Goal: Task Accomplishment & Management: Complete application form

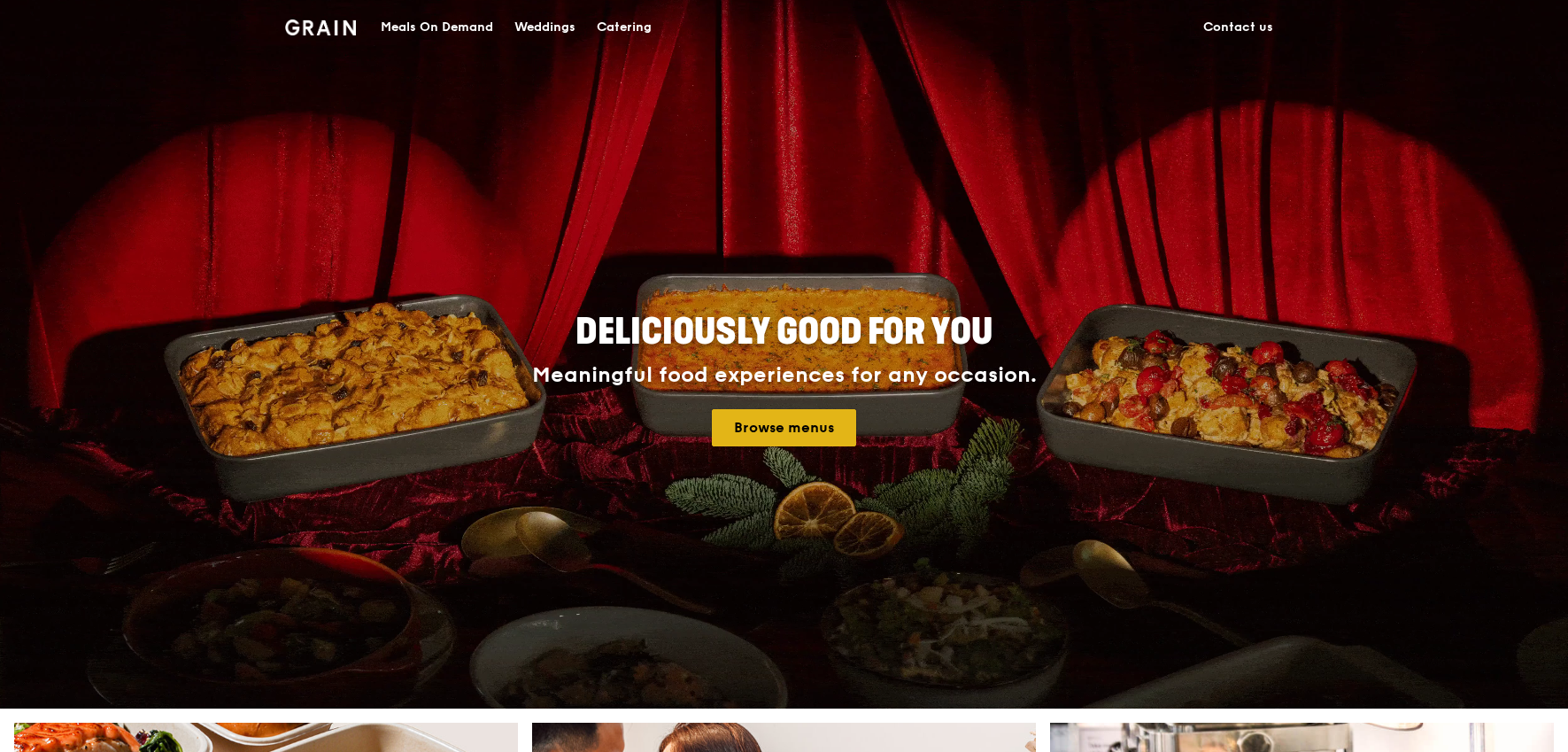
click at [789, 433] on link "Browse menus" at bounding box center [784, 428] width 144 height 37
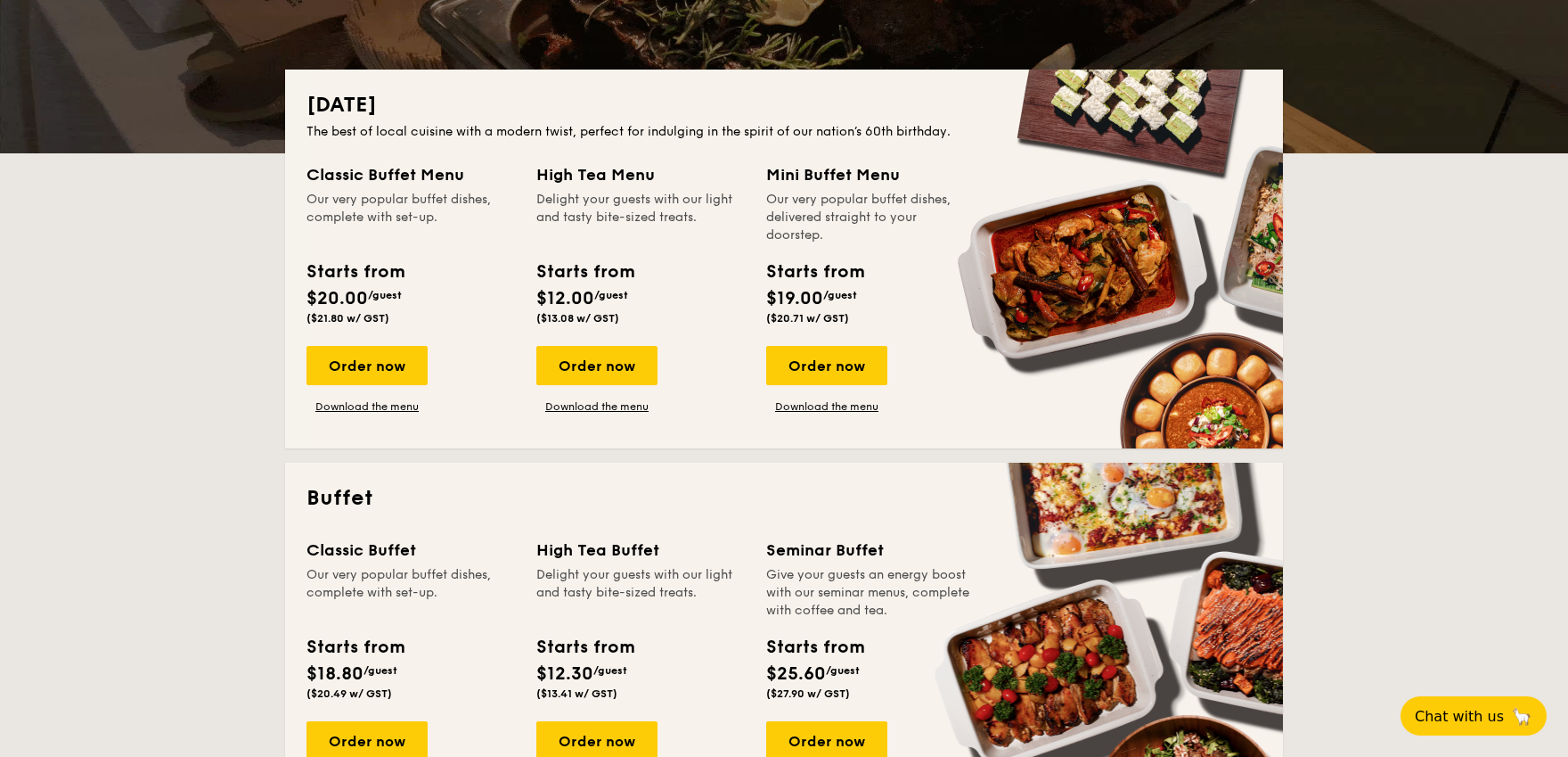
scroll to position [336, 0]
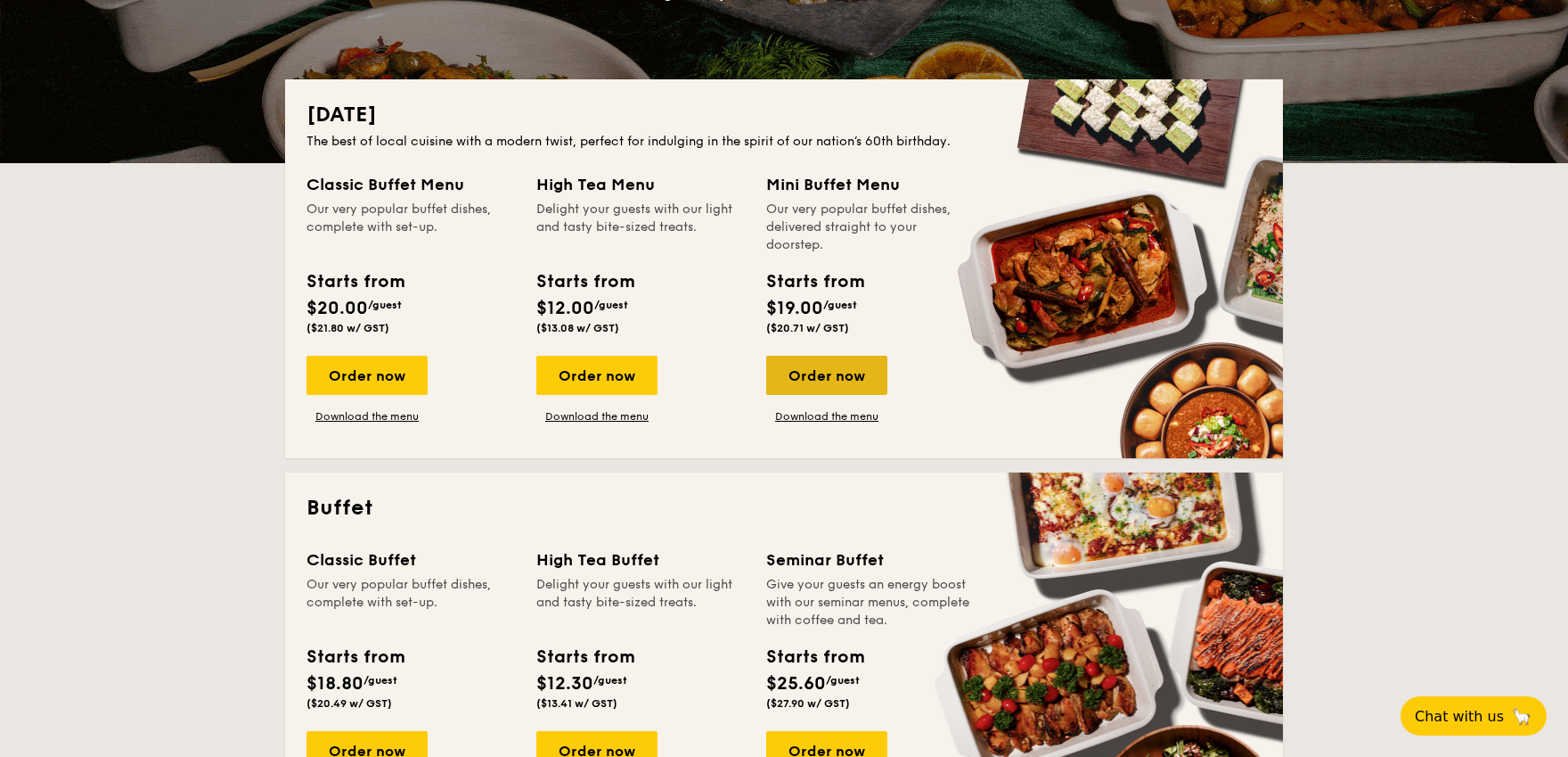
click at [832, 375] on div "Order now" at bounding box center [827, 376] width 122 height 39
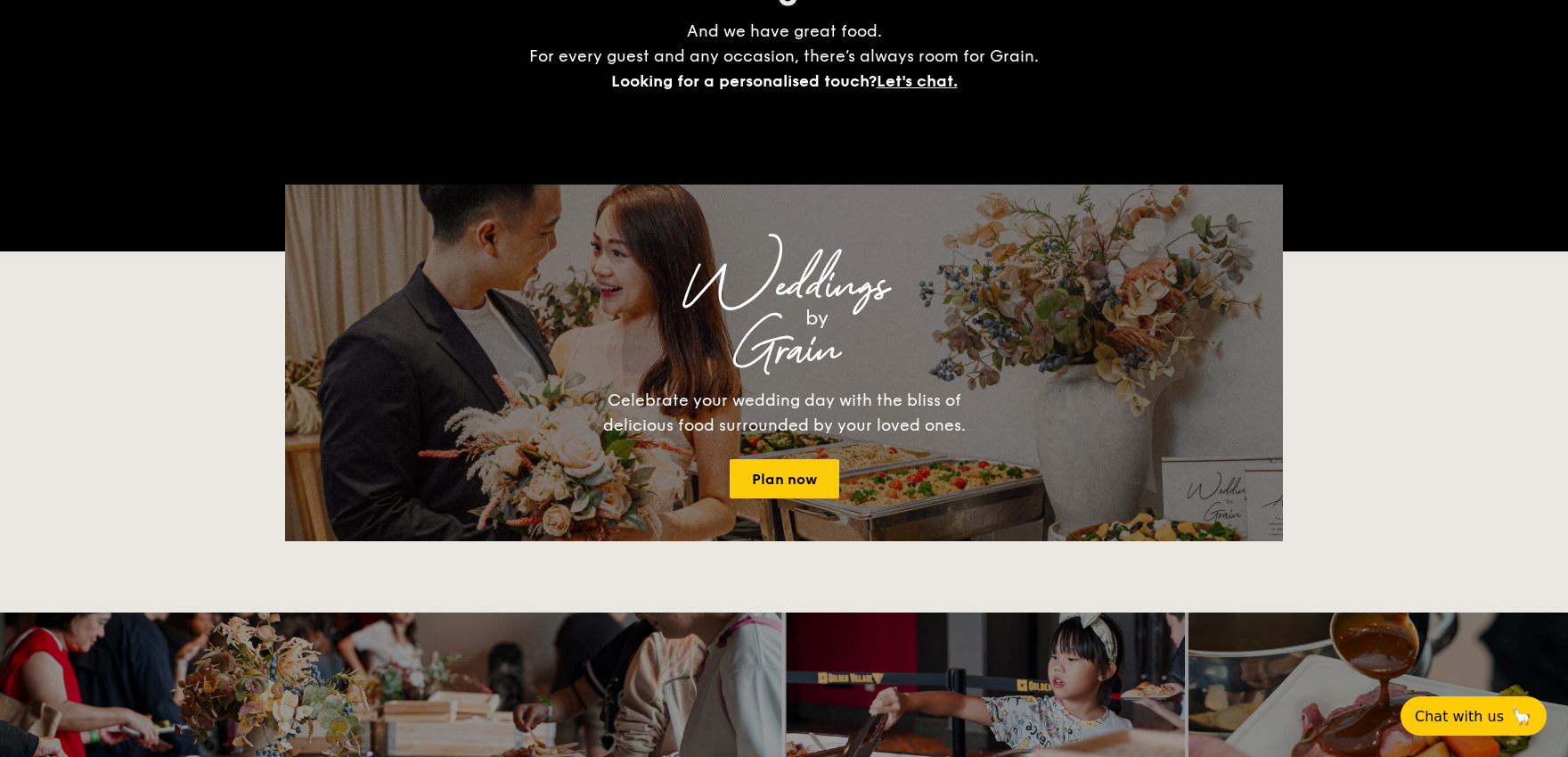
scroll to position [336, 0]
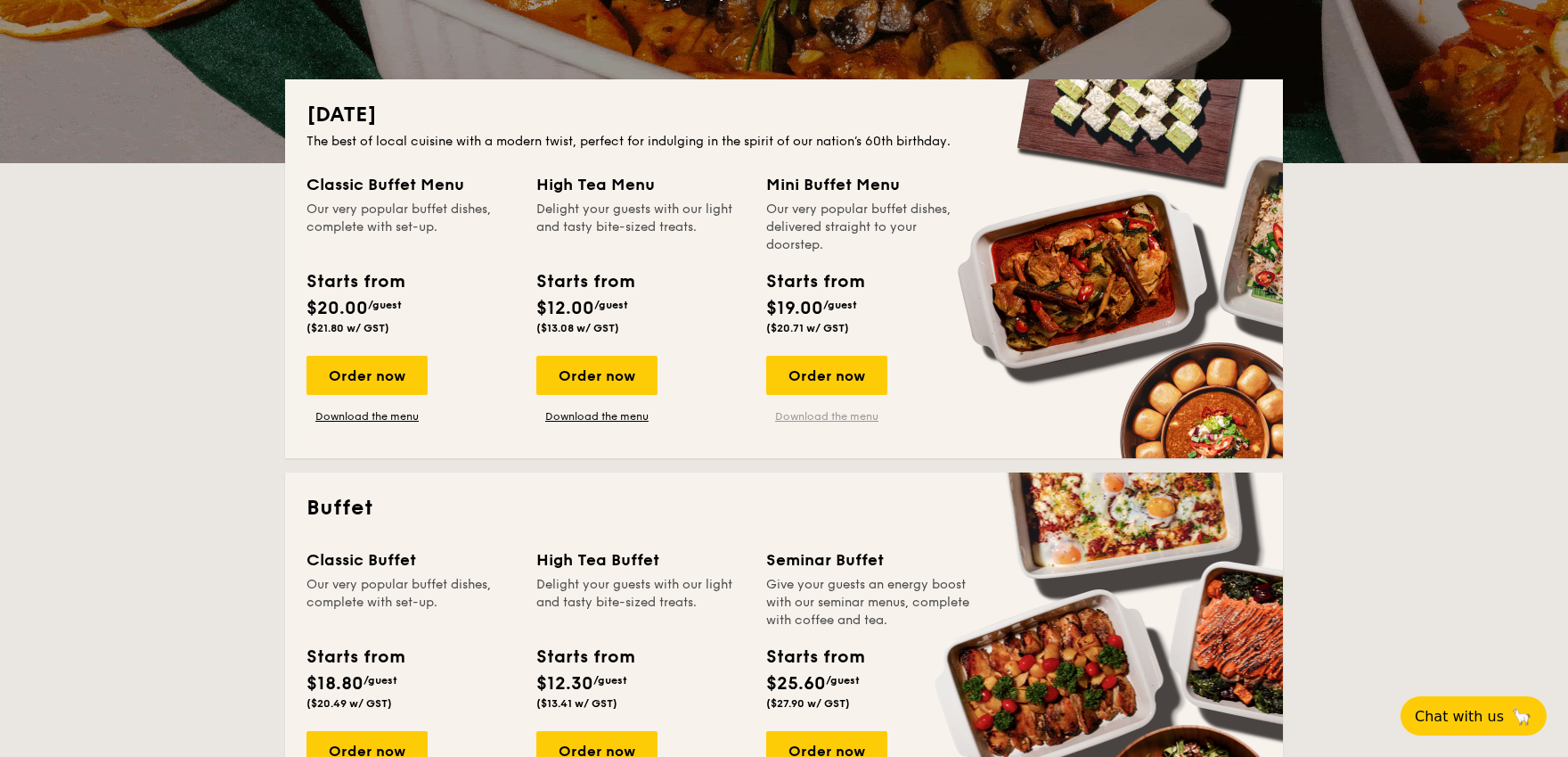
click at [842, 417] on link "Download the menu" at bounding box center [827, 416] width 122 height 15
click at [368, 421] on link "Download the menu" at bounding box center [368, 416] width 122 height 15
click at [831, 416] on link "Download the menu" at bounding box center [827, 416] width 122 height 15
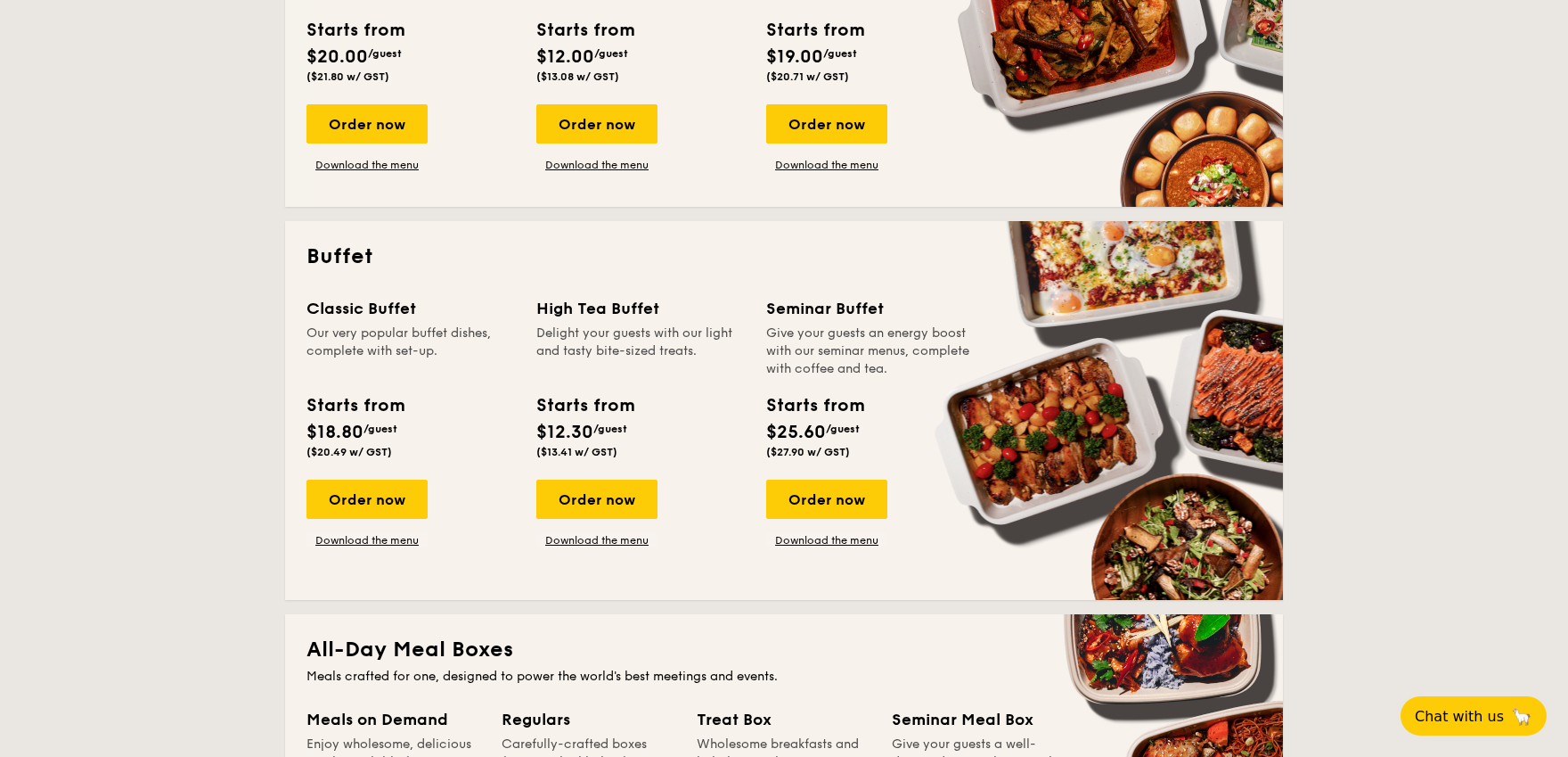
scroll to position [590, 0]
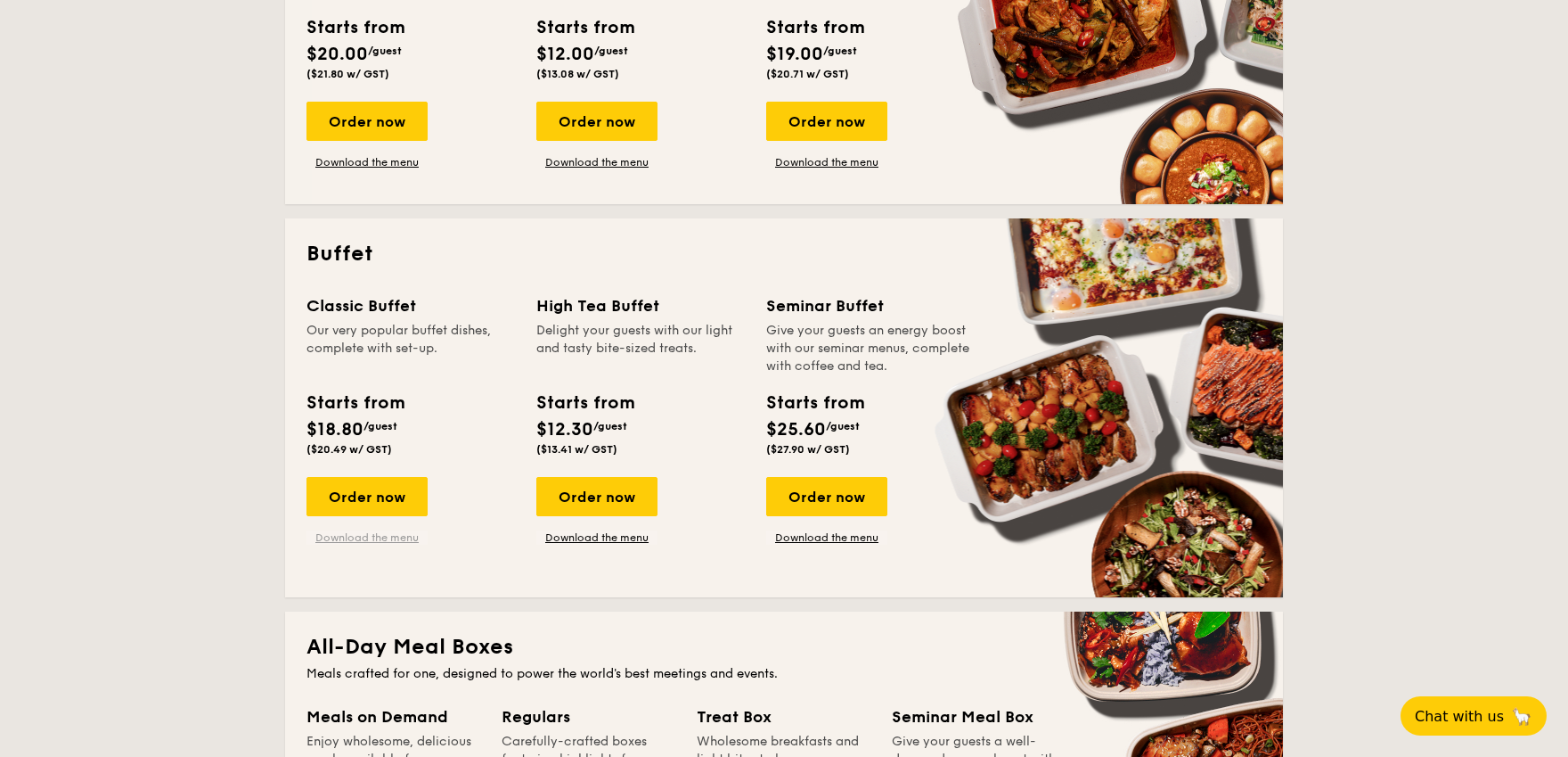
click at [368, 537] on link "Download the menu" at bounding box center [368, 537] width 122 height 15
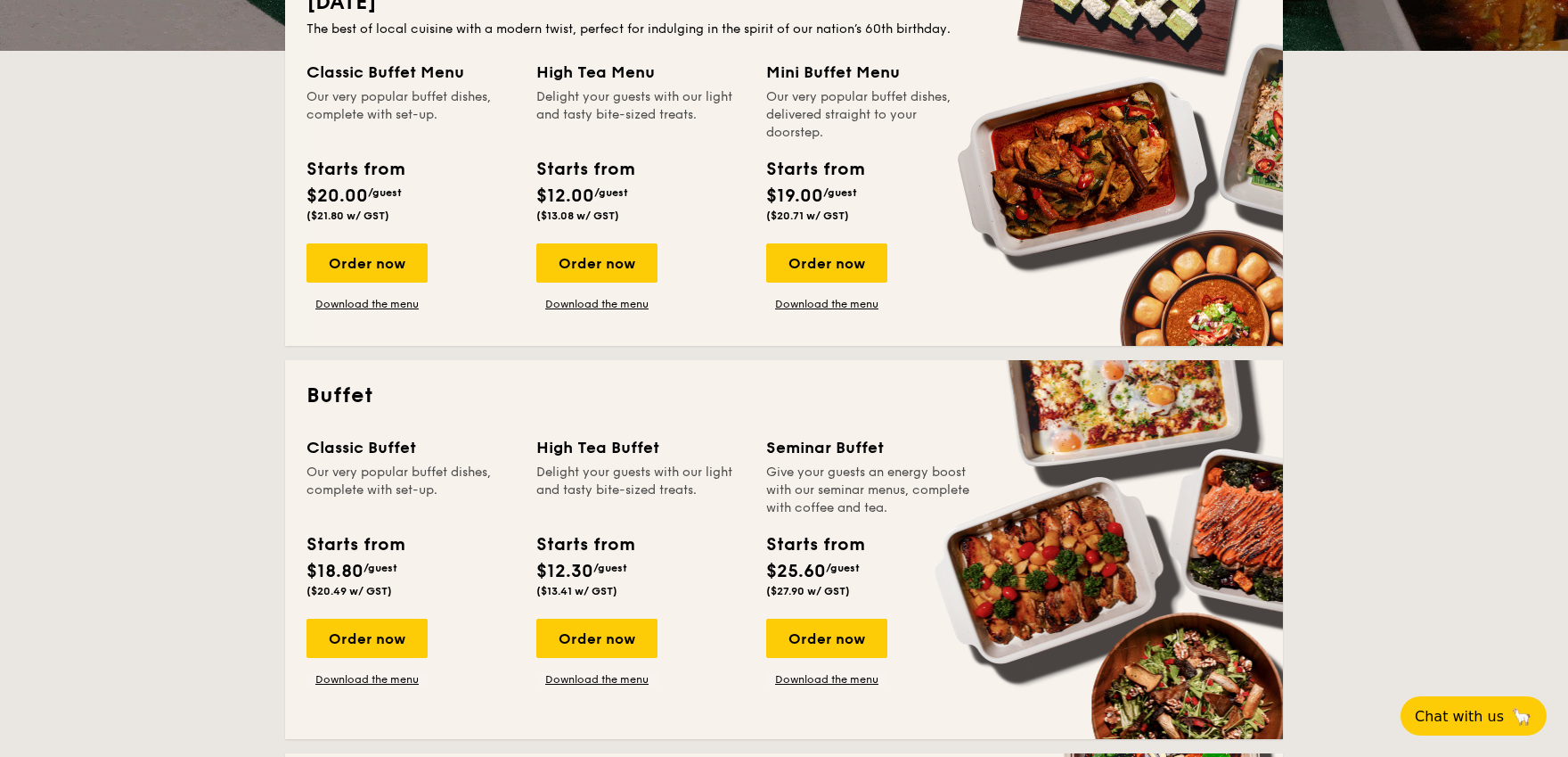
scroll to position [407, 0]
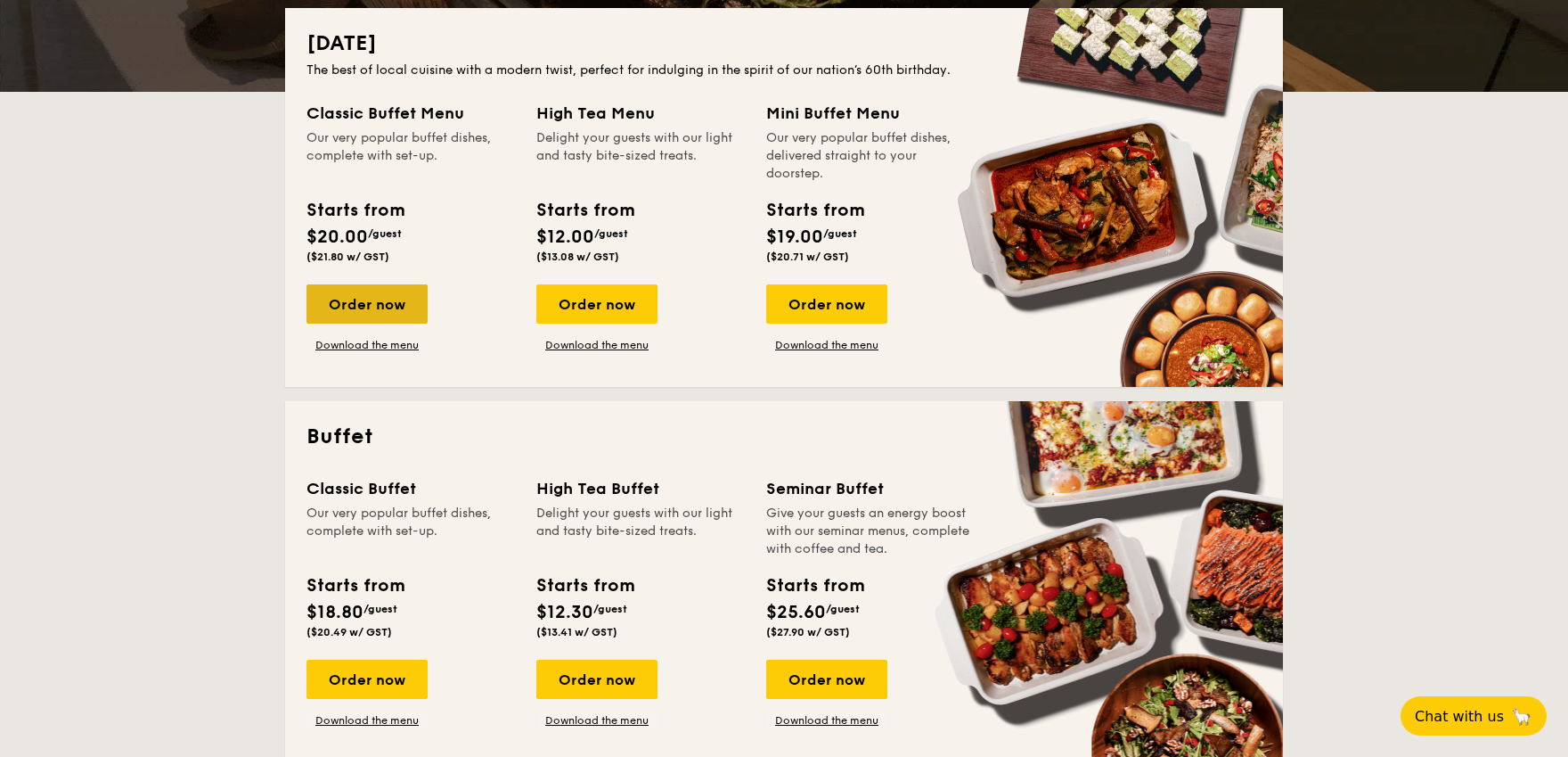
click at [385, 306] on div "Order now" at bounding box center [368, 304] width 122 height 39
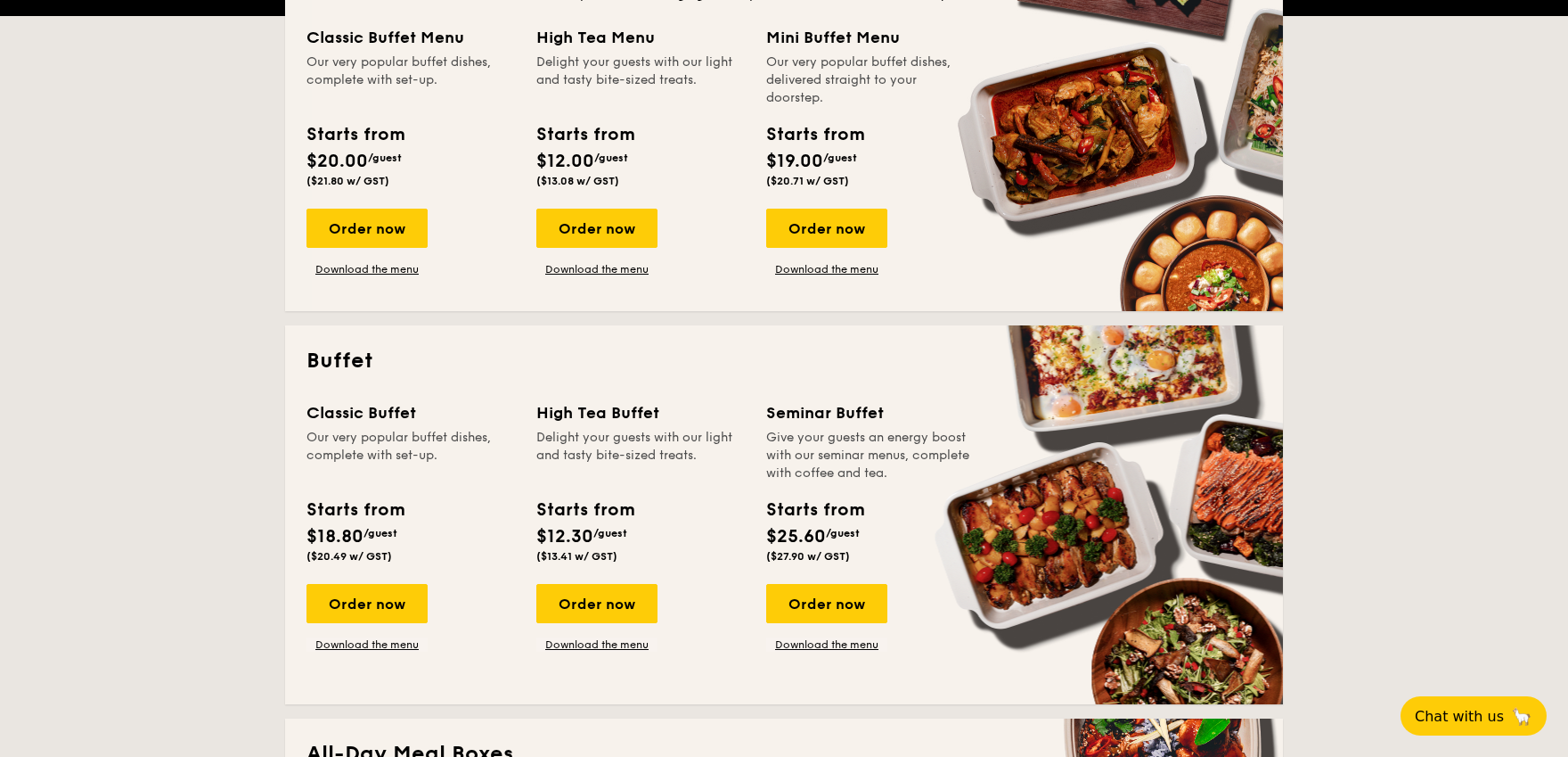
scroll to position [533, 0]
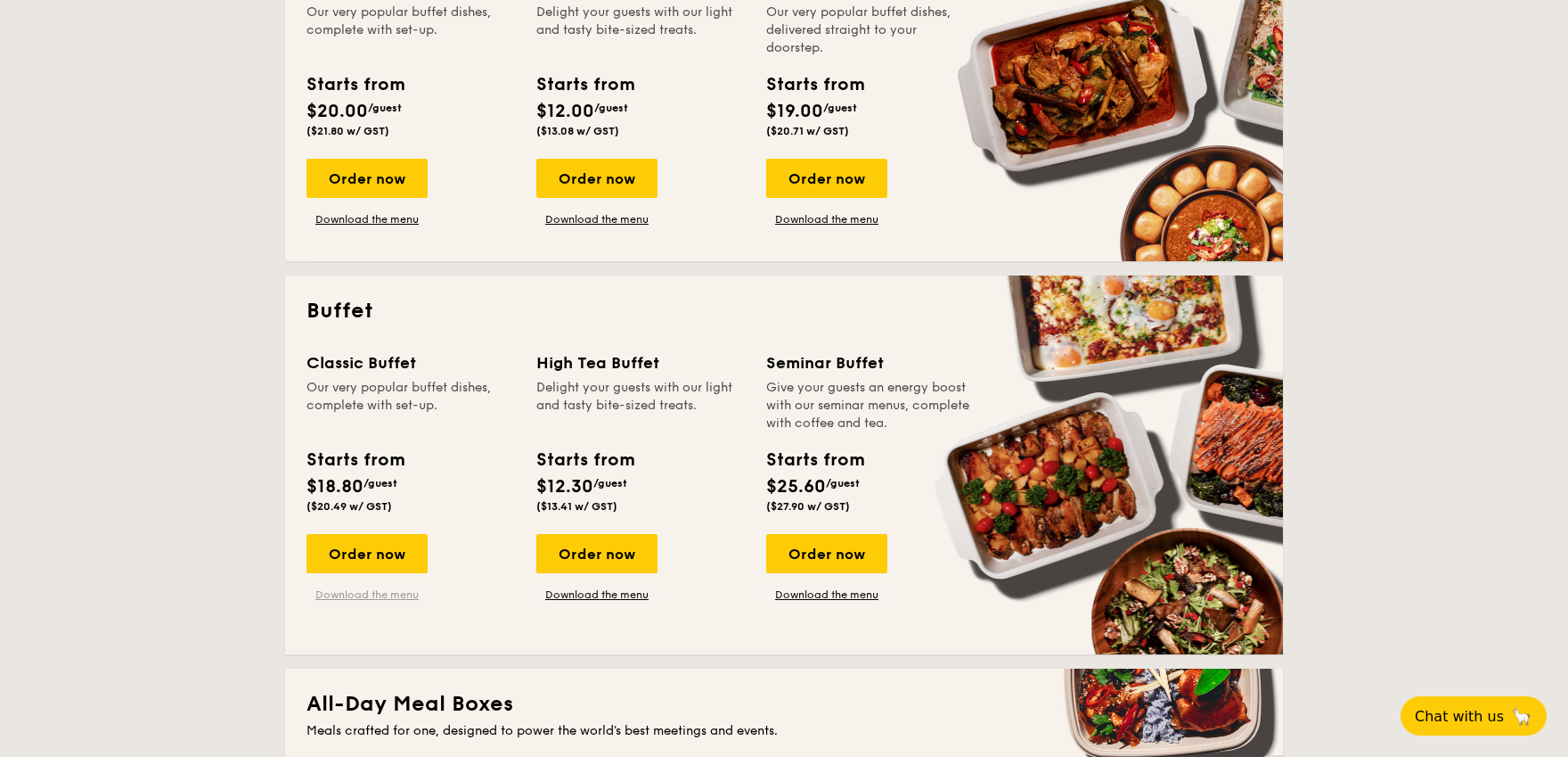
click at [380, 593] on link "Download the menu" at bounding box center [368, 594] width 122 height 15
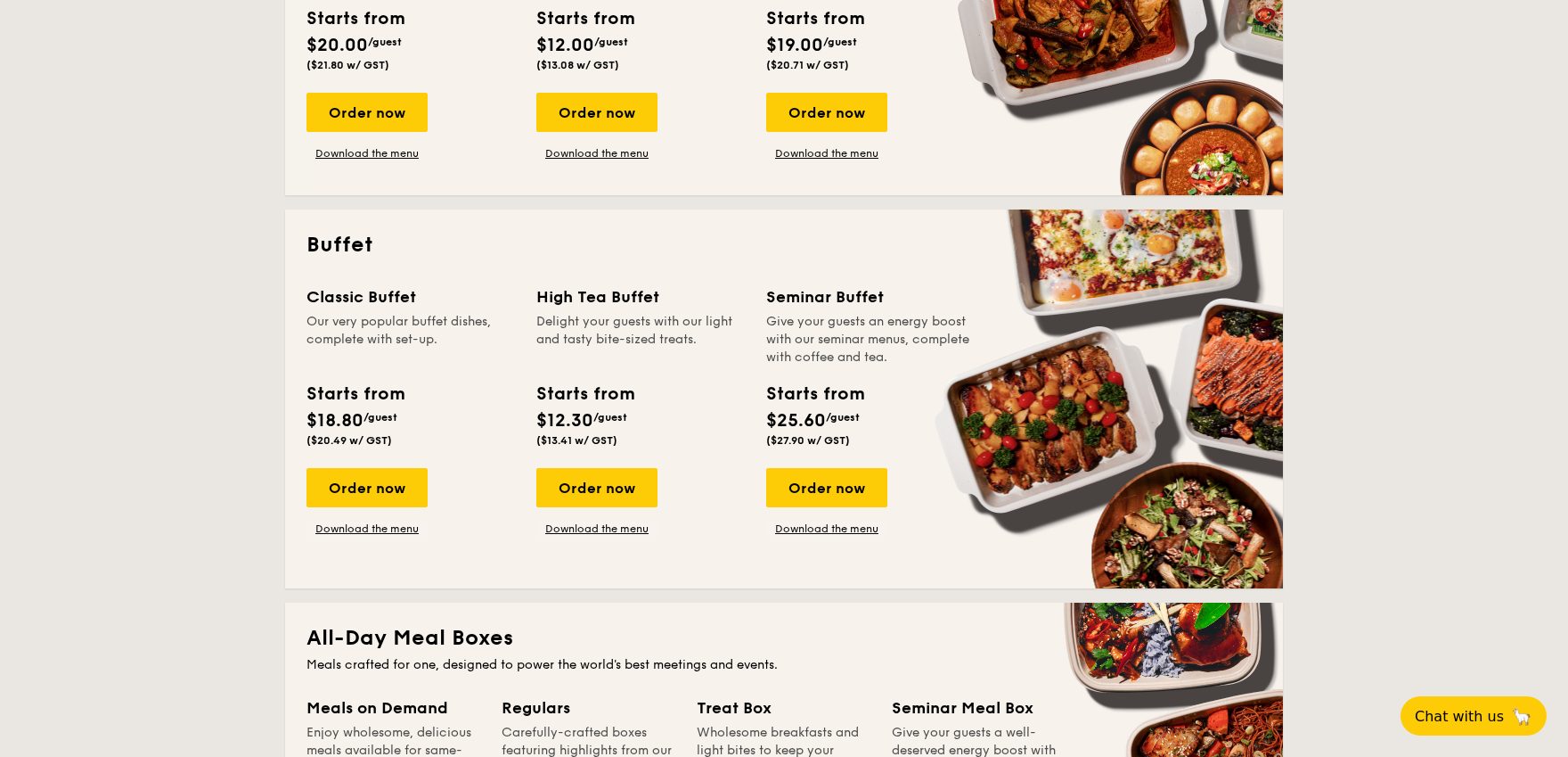
scroll to position [600, 0]
click at [394, 530] on link "Download the menu" at bounding box center [368, 528] width 122 height 15
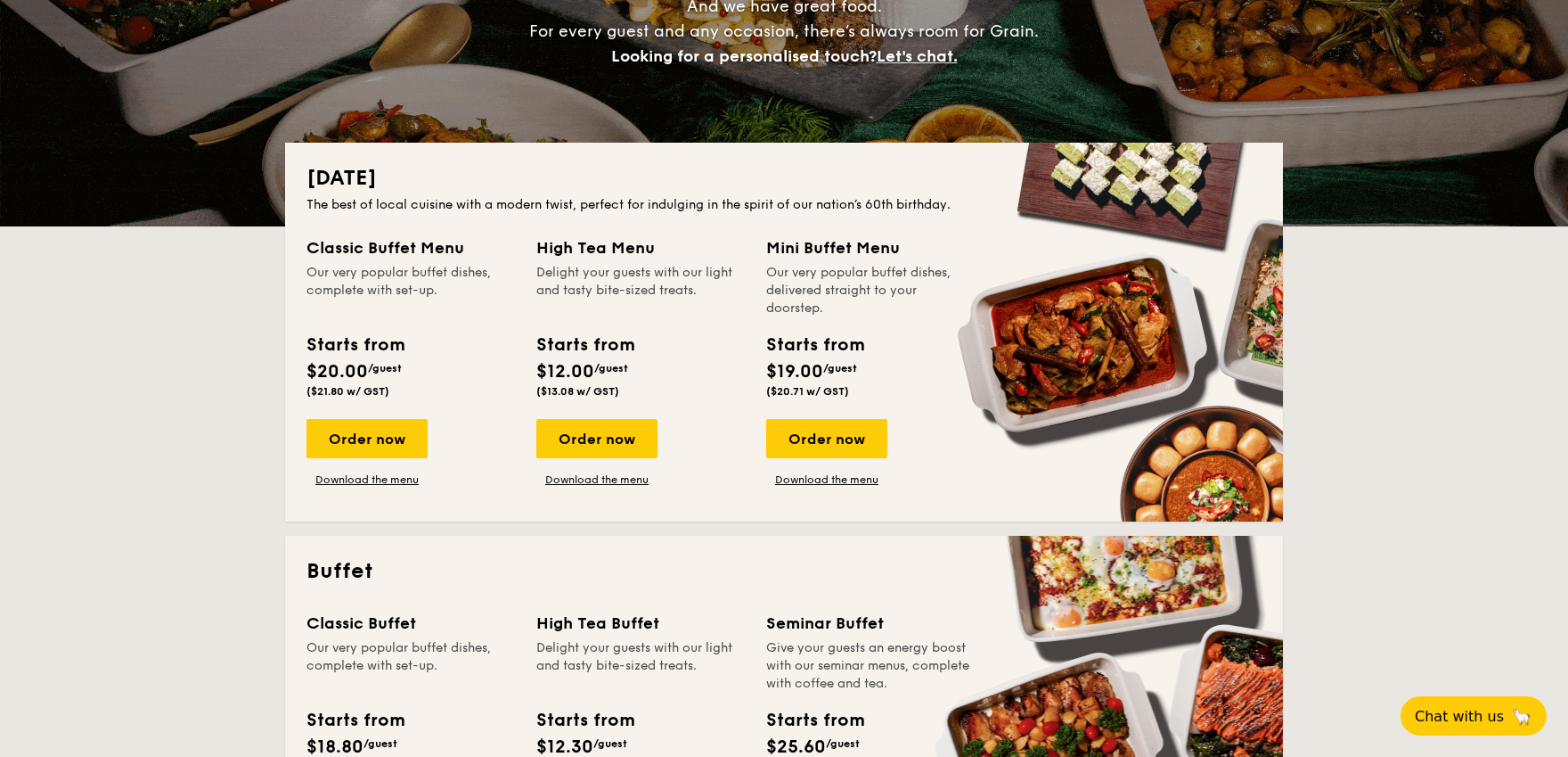
scroll to position [0, 0]
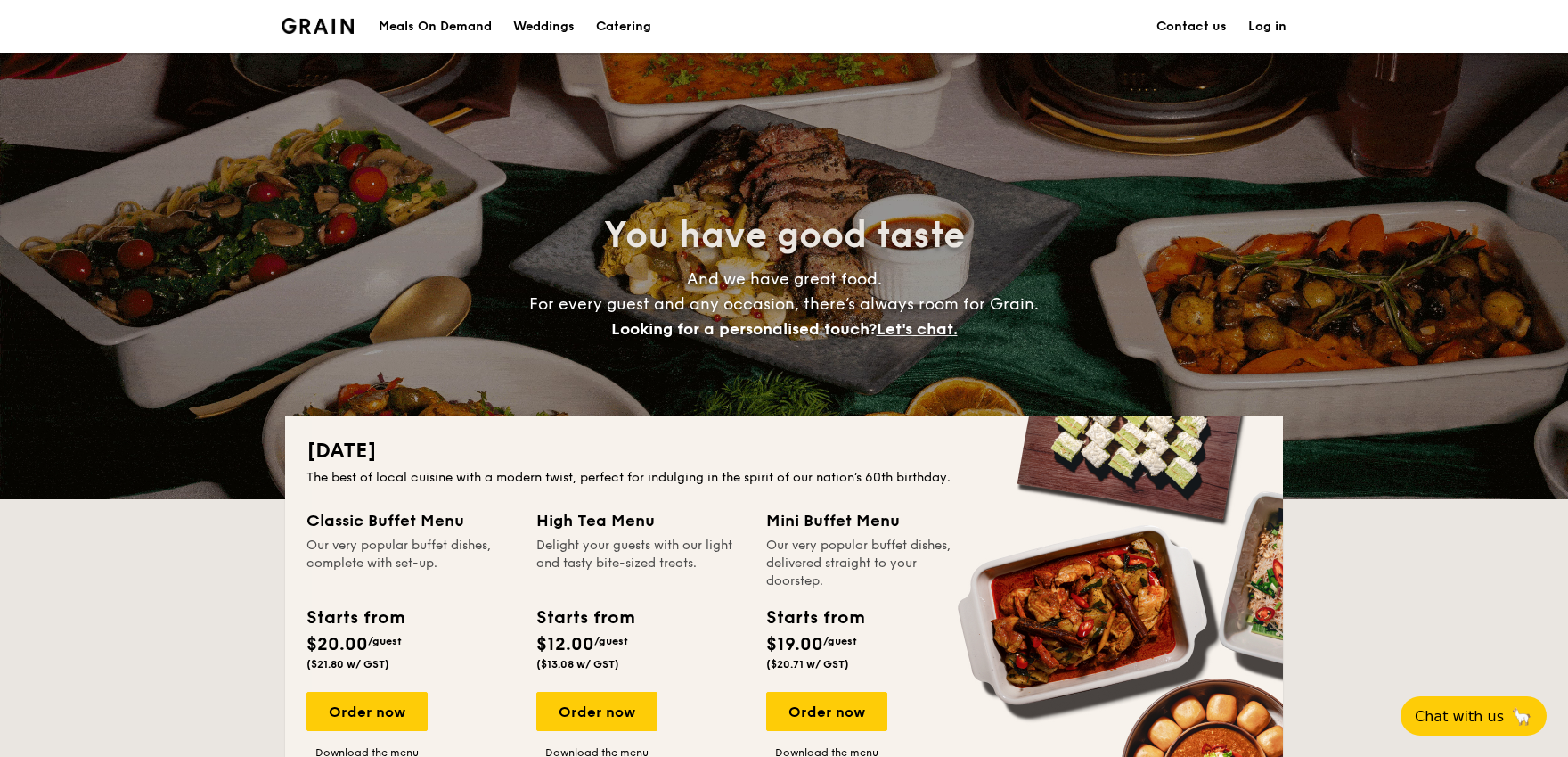
click at [1195, 31] on link "Contact us" at bounding box center [1192, 26] width 71 height 54
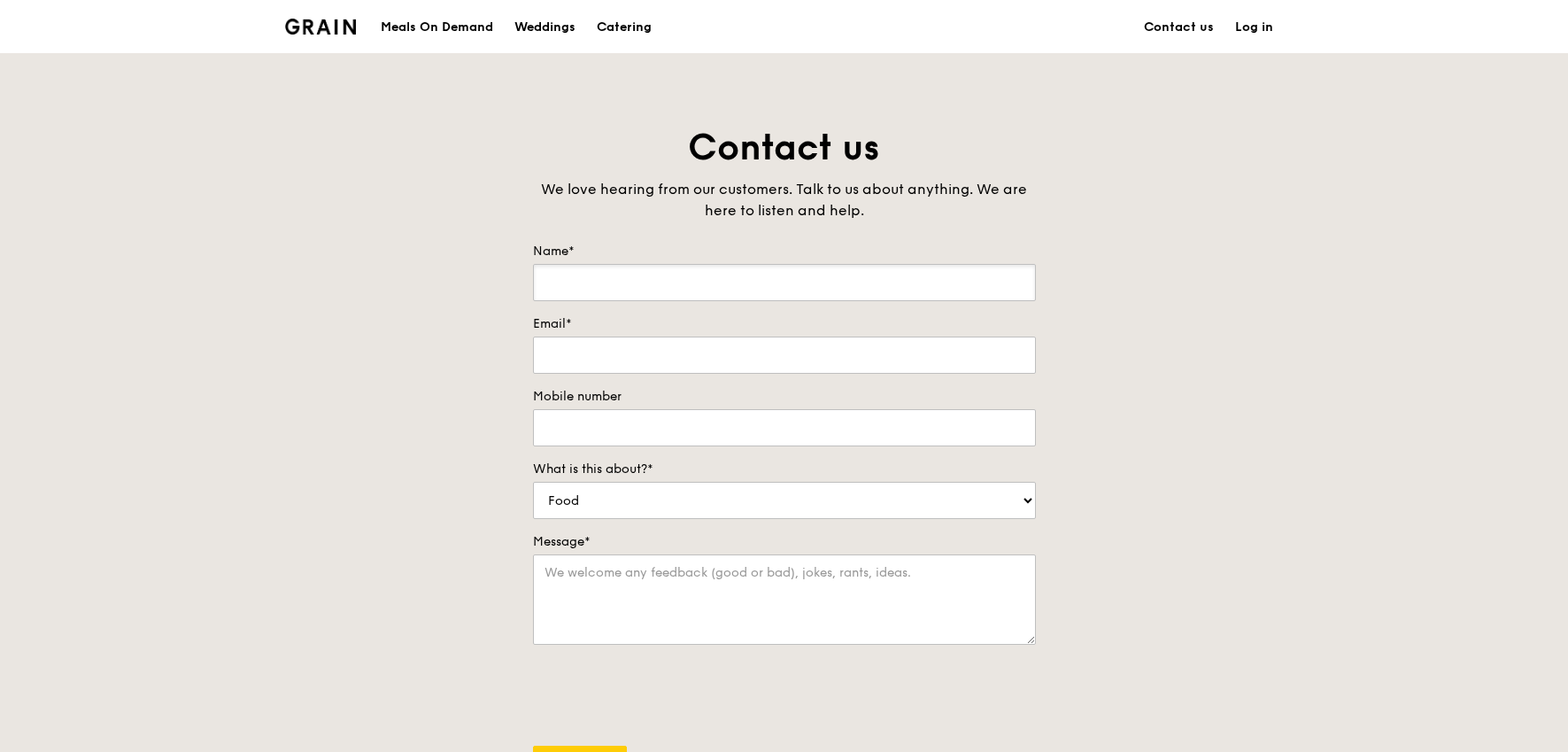
click at [772, 276] on input "Name*" at bounding box center [784, 282] width 503 height 37
type input "[DEMOGRAPHIC_DATA][PERSON_NAME]"
click at [636, 360] on input "Email*" at bounding box center [784, 355] width 503 height 37
type input "[EMAIL_ADDRESS][DOMAIN_NAME]"
click at [618, 432] on input "Mobile number" at bounding box center [784, 428] width 503 height 37
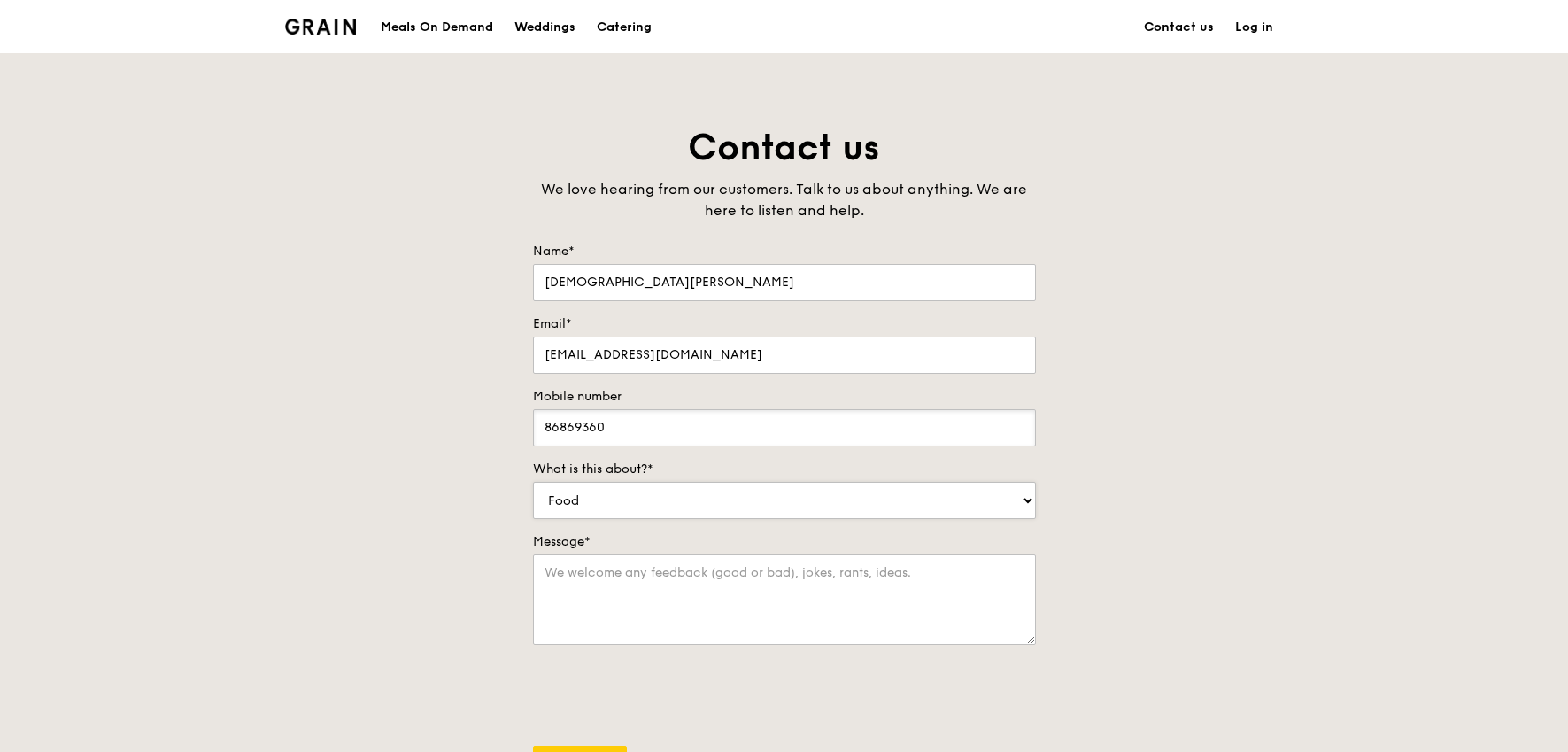
type input "86869360"
click at [656, 495] on select "Food Service Billing/Payment Catering Others" at bounding box center [784, 501] width 503 height 37
click at [533, 482] on select "Food Service Billing/Payment Catering Others" at bounding box center [784, 501] width 503 height 37
click at [637, 508] on select "Food Service Billing/Payment Catering Others" at bounding box center [784, 501] width 503 height 37
select select "Catering"
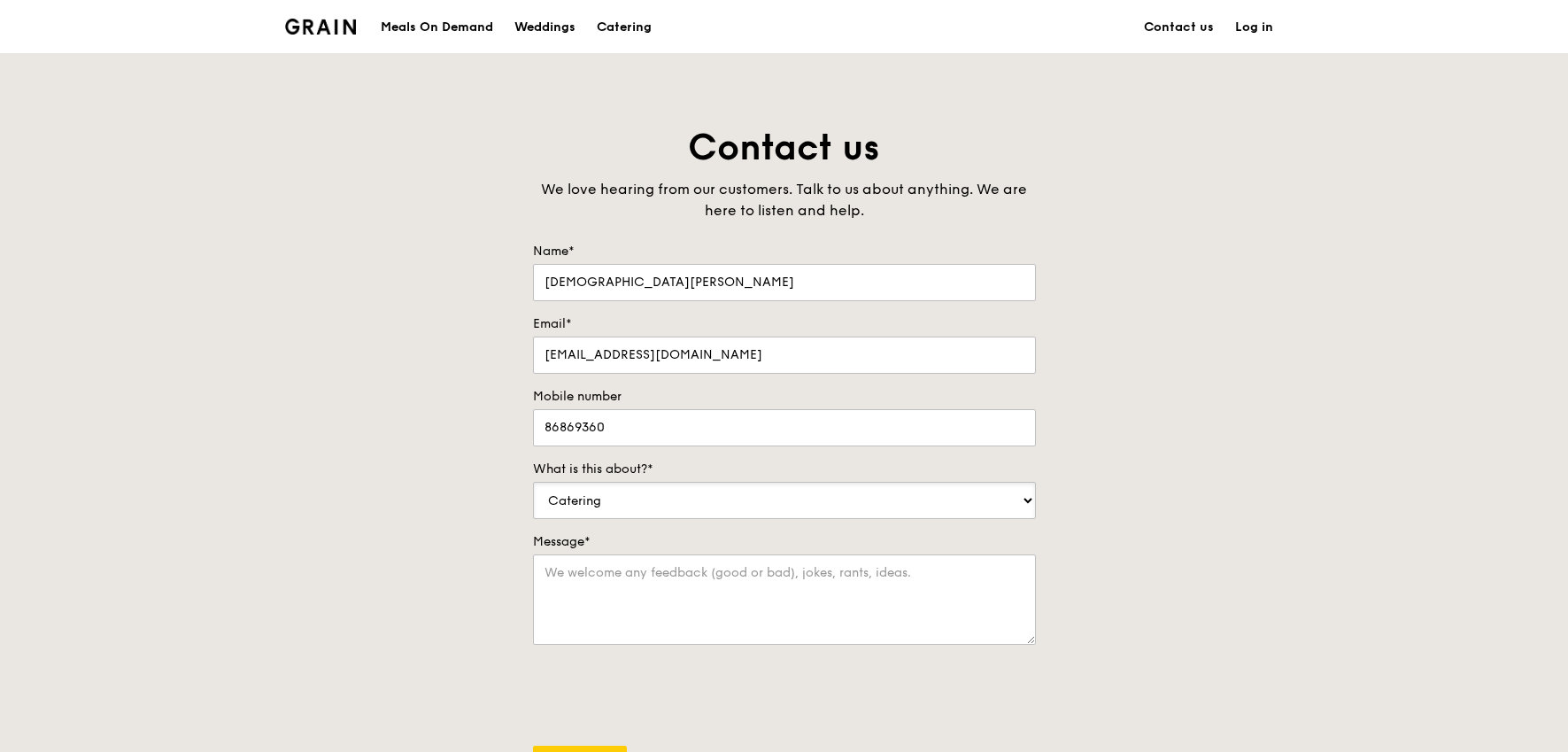
click at [533, 482] on select "Food Service Billing/Payment Catering Others" at bounding box center [784, 501] width 503 height 37
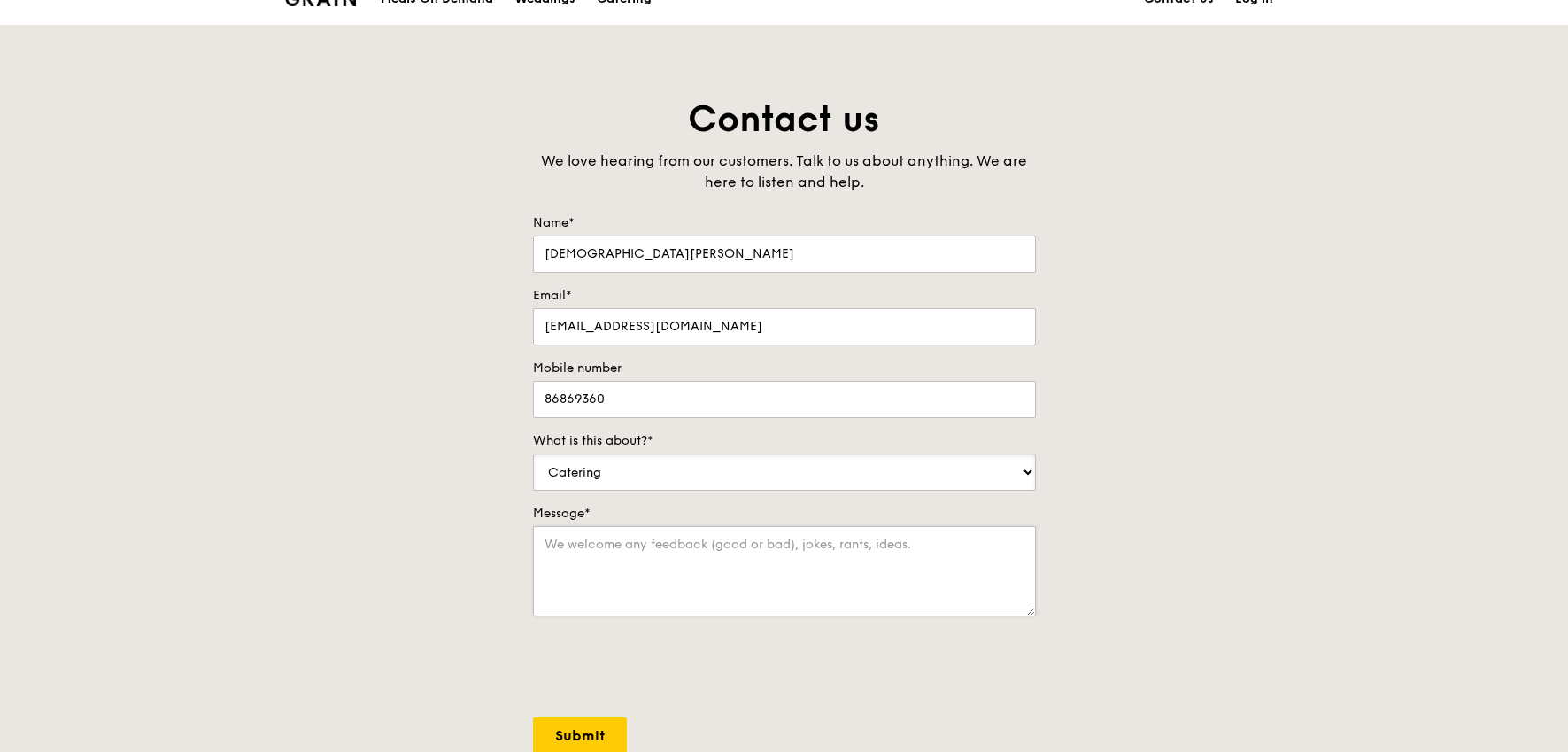
scroll to position [29, 0]
click at [737, 551] on textarea "Message*" at bounding box center [784, 570] width 503 height 91
type textarea "h"
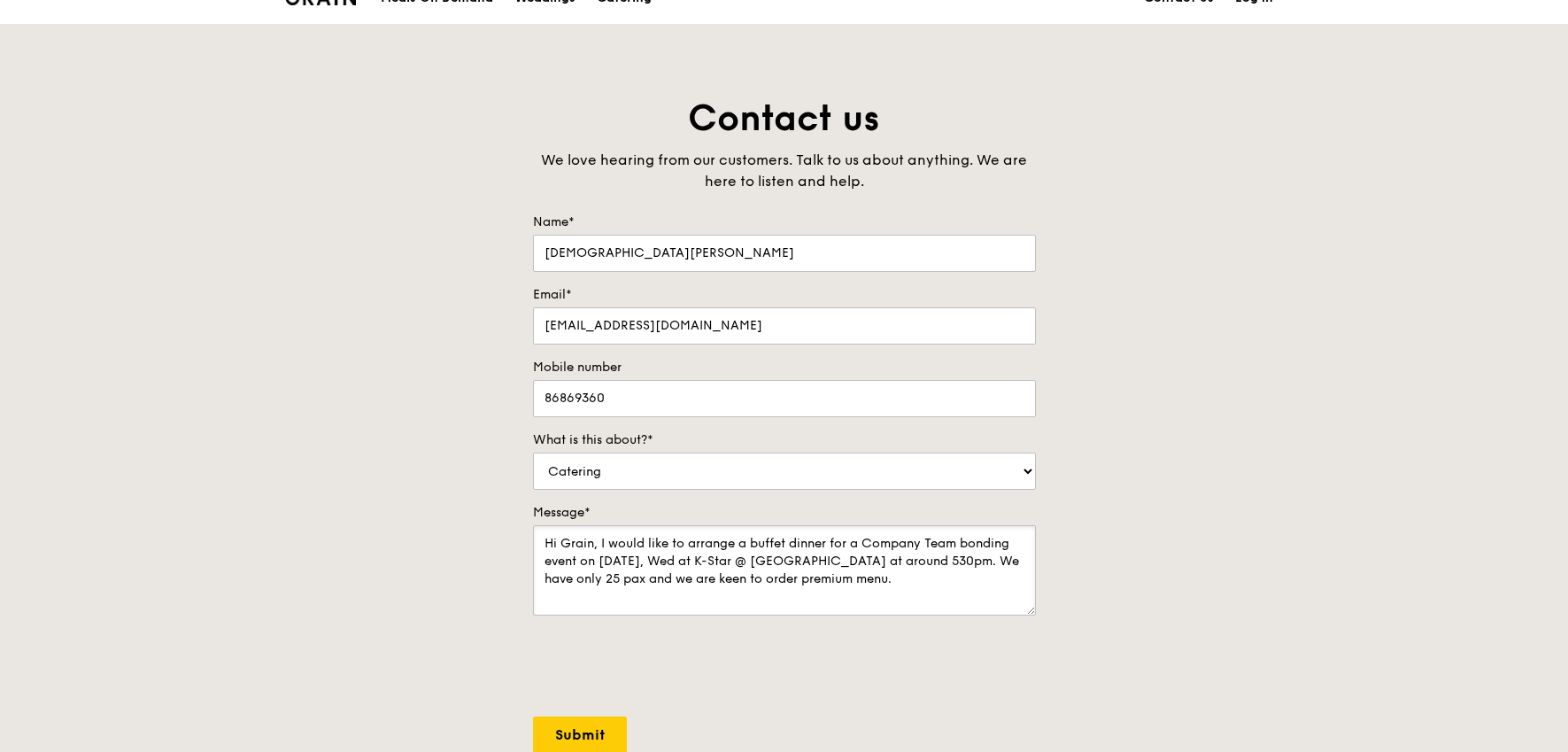
click at [965, 560] on textarea "Hi Grain, I would like to arrange a buffet dinner for a Company Team bonding ev…" at bounding box center [784, 570] width 503 height 91
type textarea "Hi Grain, I would like to arrange a buffet dinner for a Company Team bonding ev…"
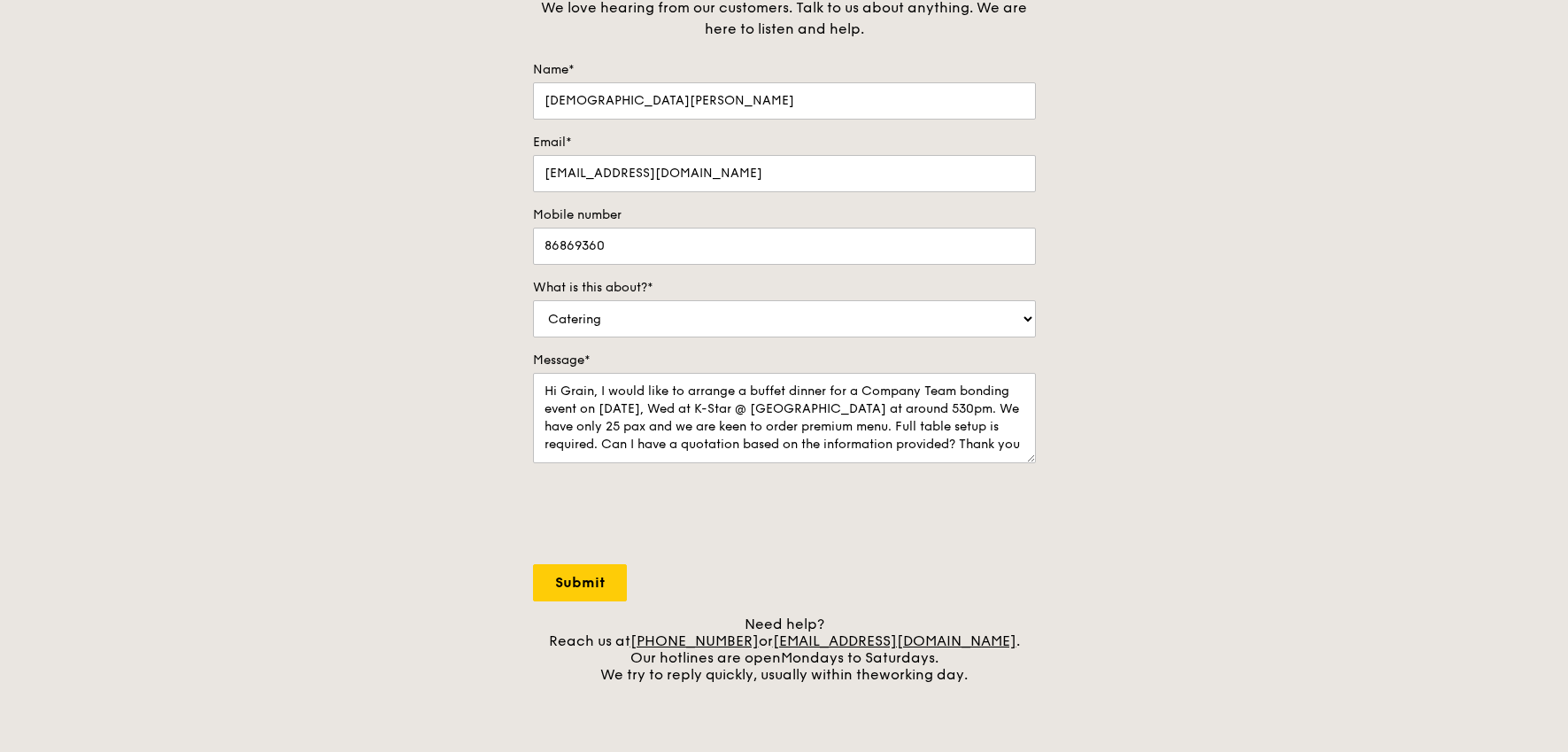
scroll to position [283, 0]
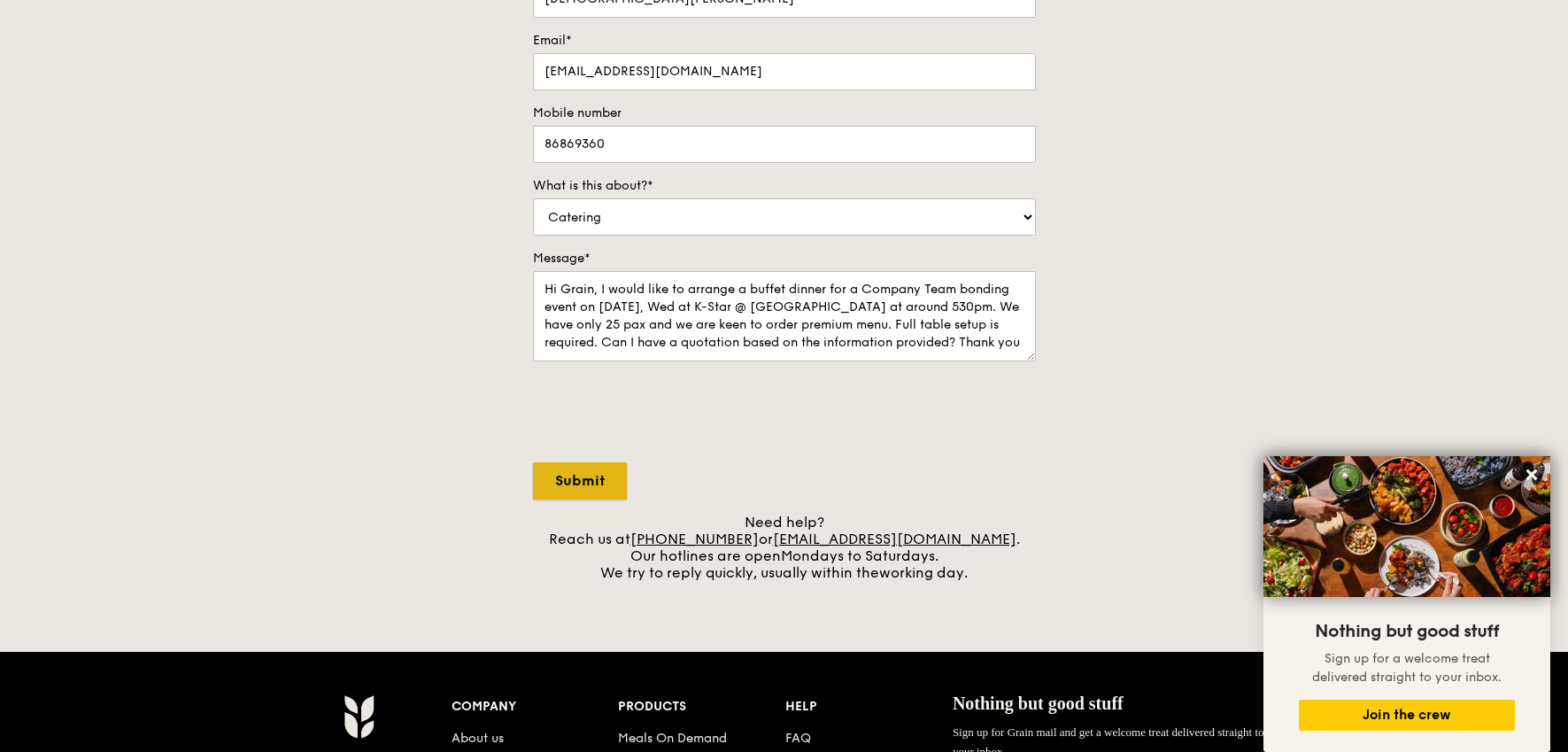
click at [594, 489] on input "Submit" at bounding box center [579, 481] width 93 height 37
select select "Food"
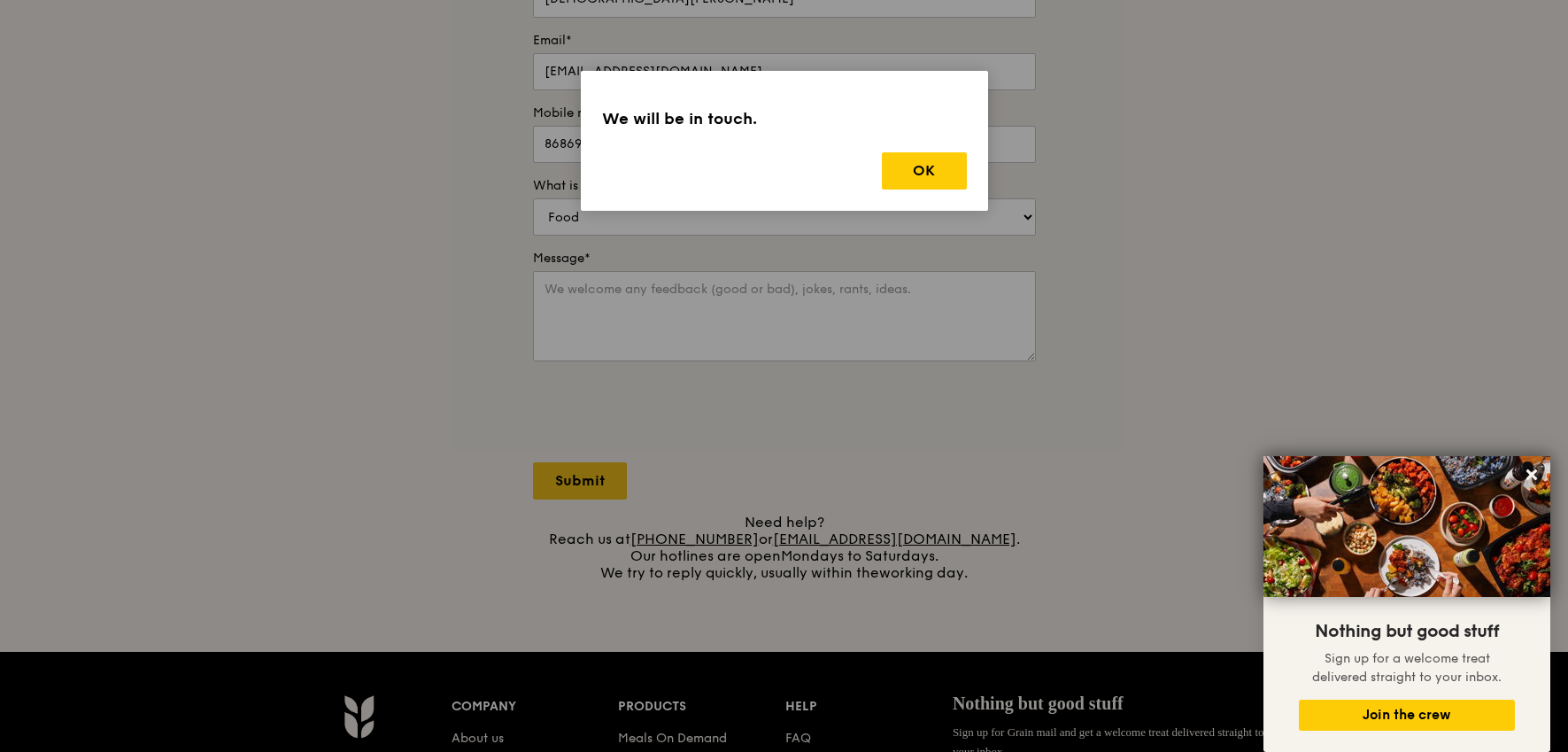
scroll to position [0, 0]
drag, startPoint x: 1528, startPoint y: 478, endPoint x: 1529, endPoint y: 490, distance: 12.0
click at [1528, 478] on icon at bounding box center [1531, 474] width 11 height 11
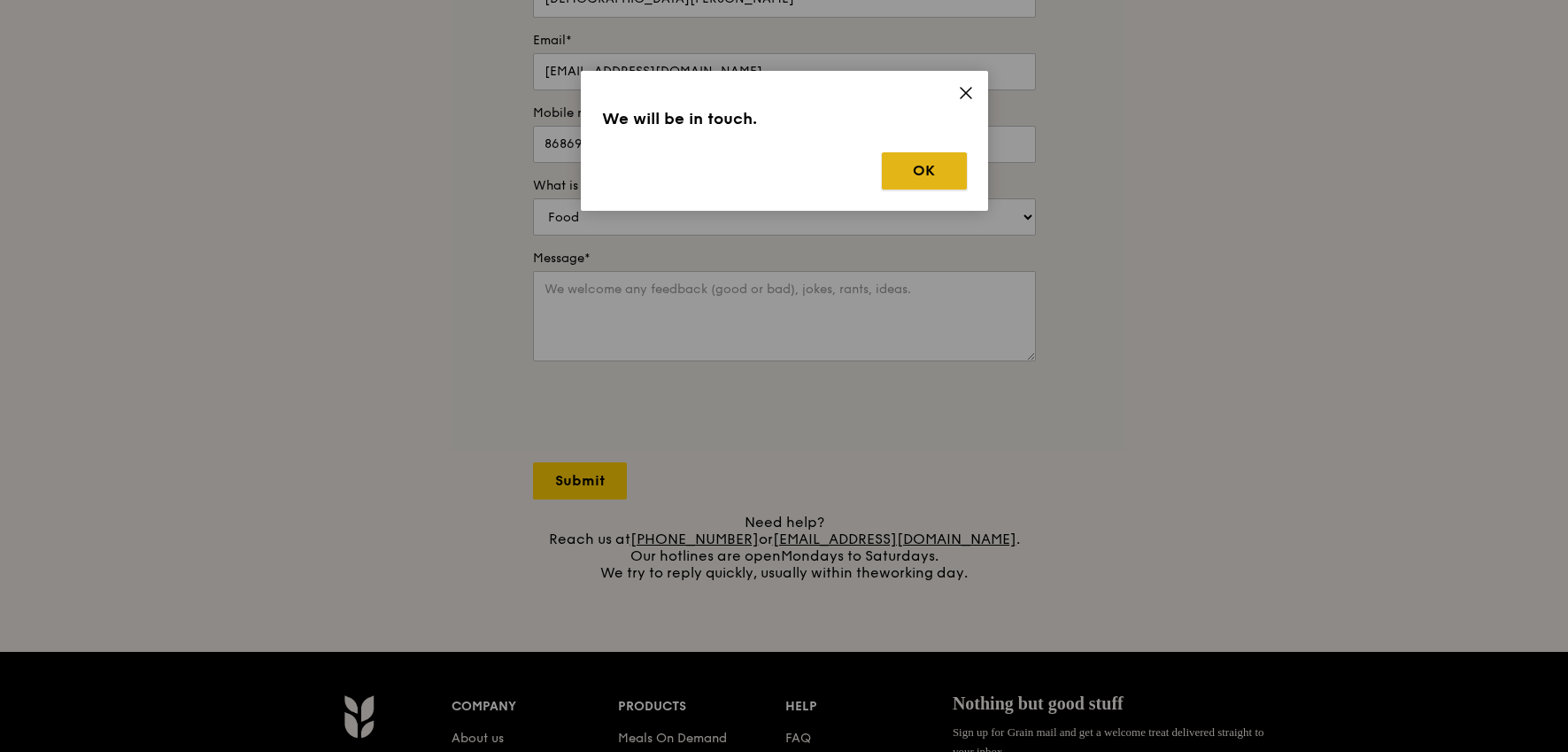
click at [914, 175] on button "OK" at bounding box center [924, 170] width 85 height 37
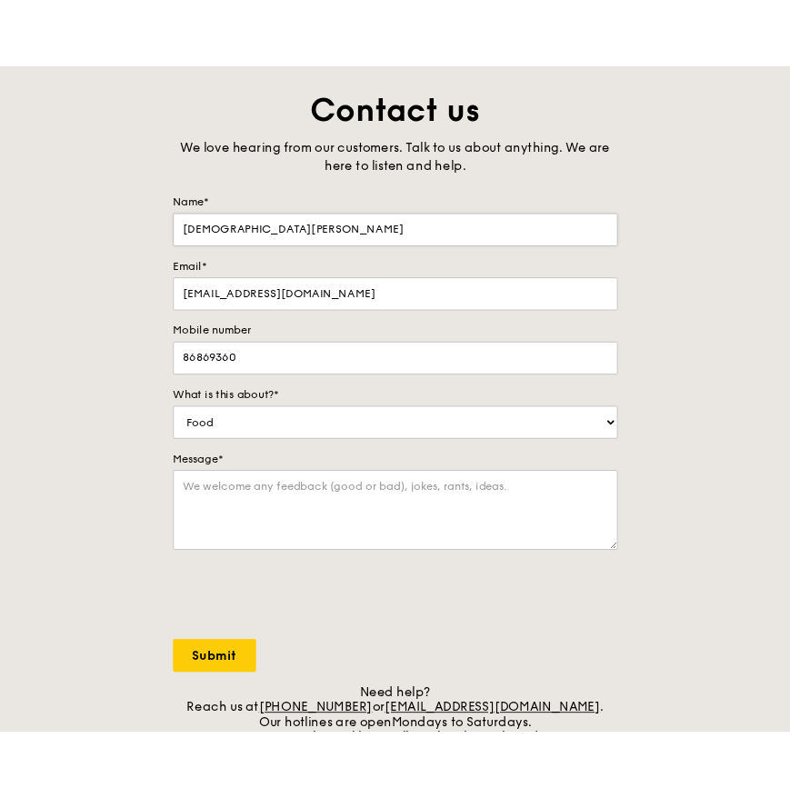
scroll to position [123, 0]
